Goal: Use online tool/utility: Utilize a website feature to perform a specific function

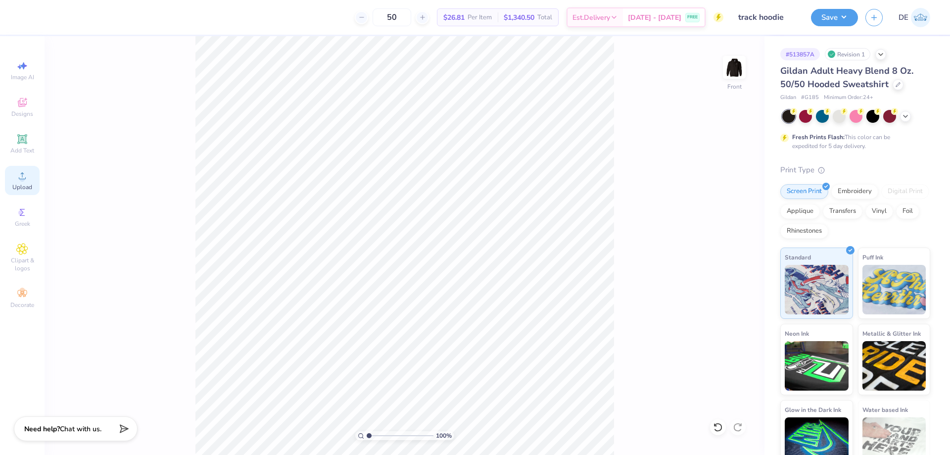
click at [17, 179] on icon at bounding box center [22, 176] width 12 height 12
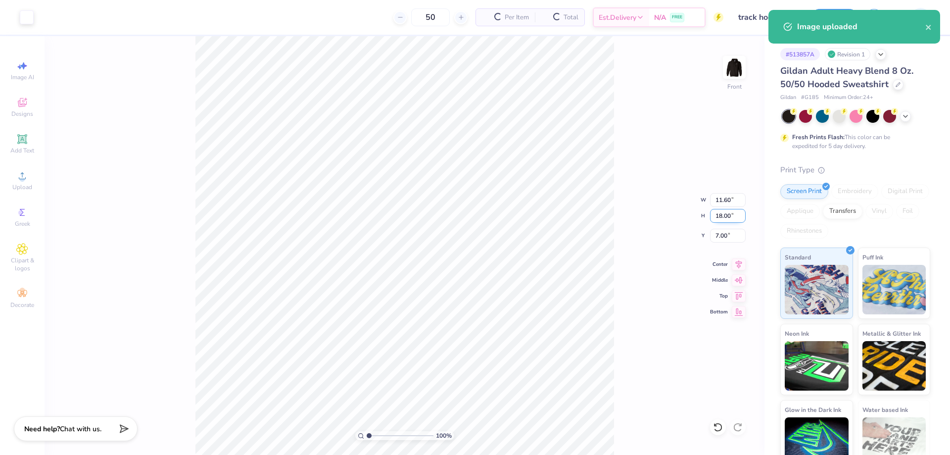
click at [721, 217] on input "18.00" at bounding box center [728, 216] width 36 height 14
type input "15"
click at [721, 240] on input "7.00" at bounding box center [728, 236] width 36 height 14
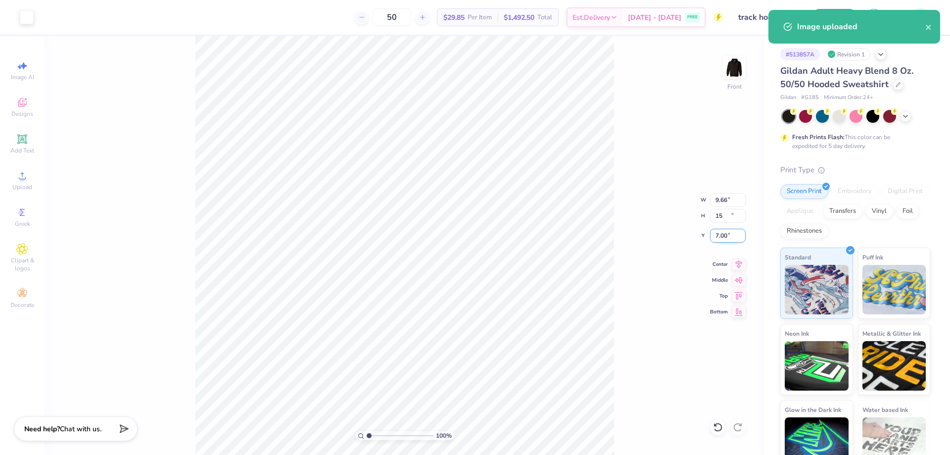
type input "9.66"
type input "15.00"
click at [721, 240] on input "8.50" at bounding box center [728, 236] width 36 height 14
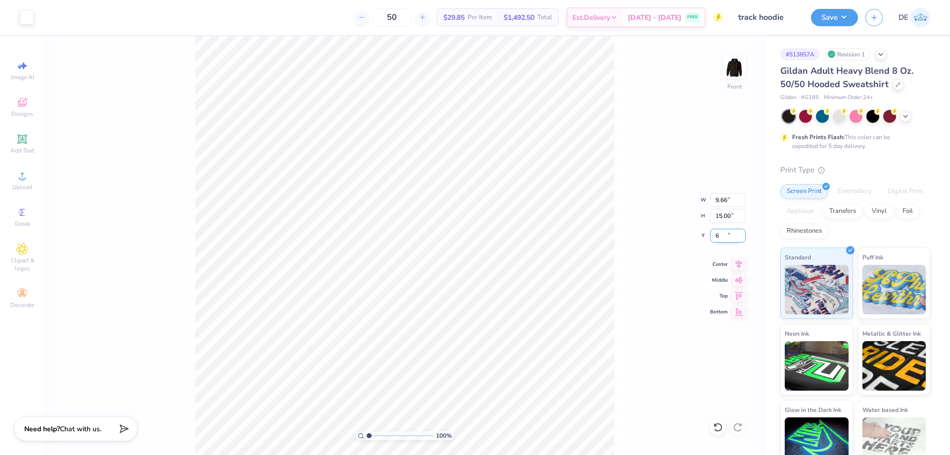
type input "6.00"
click at [726, 69] on img at bounding box center [734, 67] width 40 height 40
click at [713, 233] on input "2.16" at bounding box center [728, 236] width 36 height 14
type input "3.00"
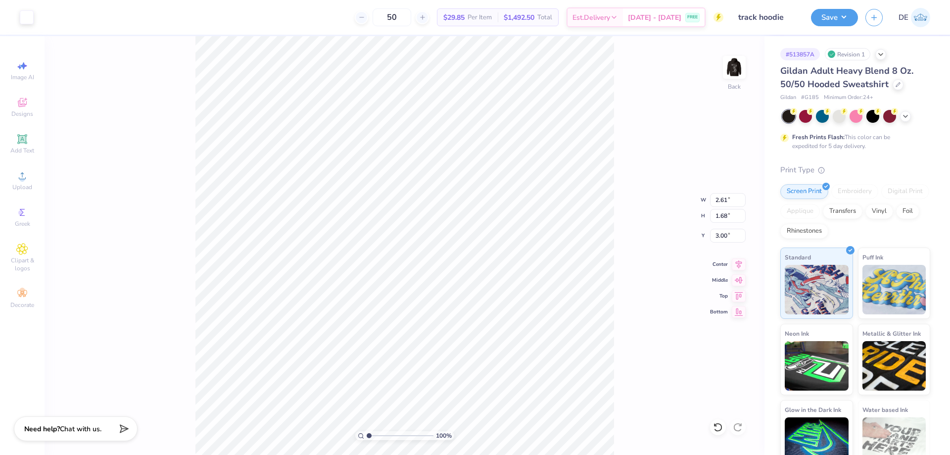
click at [644, 214] on div "100 % Back W 2.61 2.61 " H 1.68 1.68 " Y 3.00 3.00 " Center Middle Top Bottom" at bounding box center [405, 245] width 720 height 418
click at [718, 200] on input "2.61" at bounding box center [728, 200] width 36 height 14
type input "2.60"
click at [641, 221] on div "100 % Back W 2.60 2.60 " H 1.68 1.68 " Y 3.00 3.00 " Center Middle Top Bottom" at bounding box center [405, 245] width 720 height 418
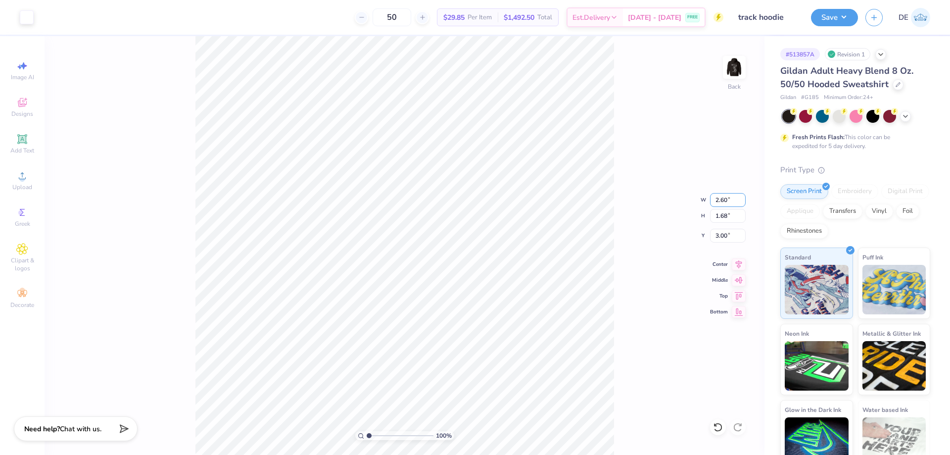
click at [712, 191] on div "100 % Back W 2.60 2.60 " H 1.68 1.68 " Y 3.00 3.00 " Center Middle Top Bottom" at bounding box center [405, 245] width 720 height 418
click at [732, 81] on div "Back" at bounding box center [734, 73] width 23 height 35
click at [831, 16] on button "Save" at bounding box center [834, 15] width 47 height 17
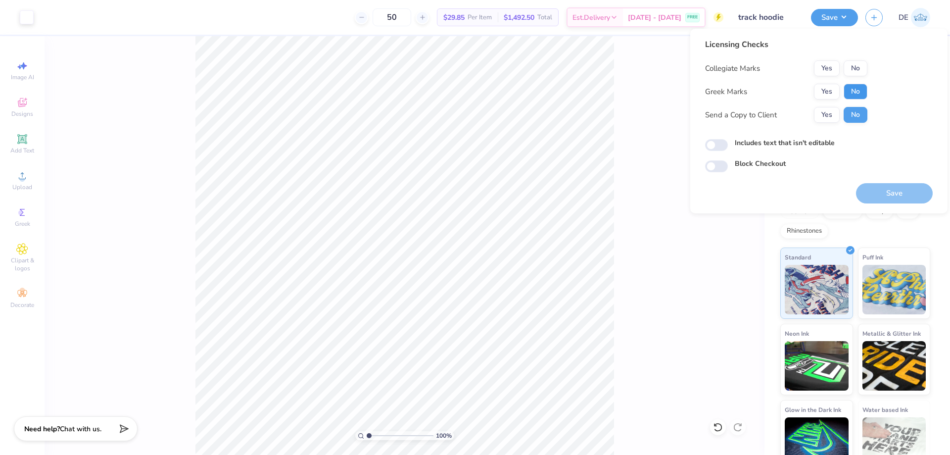
click at [846, 90] on button "No" at bounding box center [855, 92] width 24 height 16
click at [826, 69] on button "Yes" at bounding box center [827, 68] width 26 height 16
click at [880, 185] on button "Save" at bounding box center [894, 193] width 77 height 20
